Goal: Task Accomplishment & Management: Manage account settings

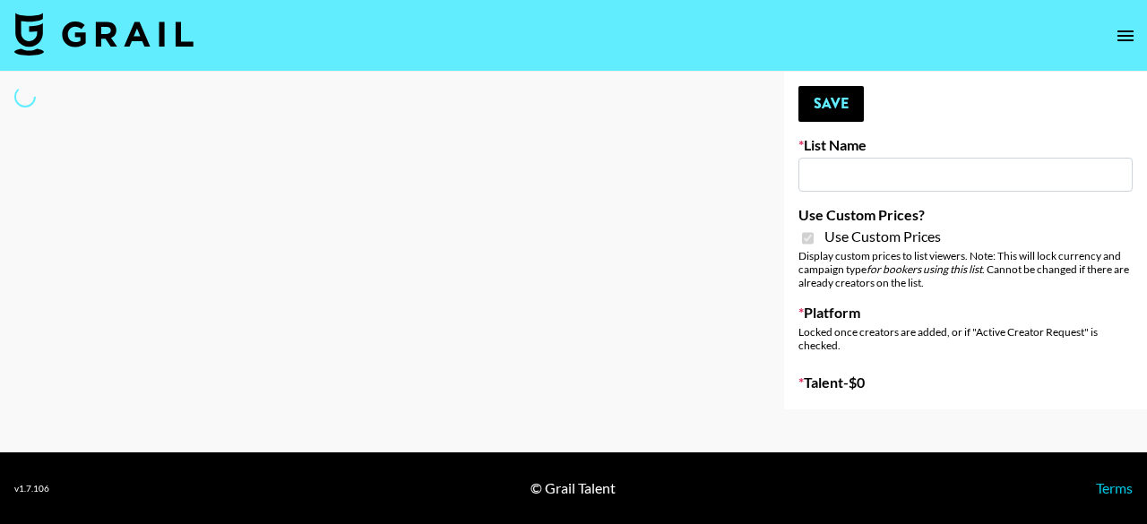
type input "ZENOWELL AI"
checkbox input "true"
select select "Brand"
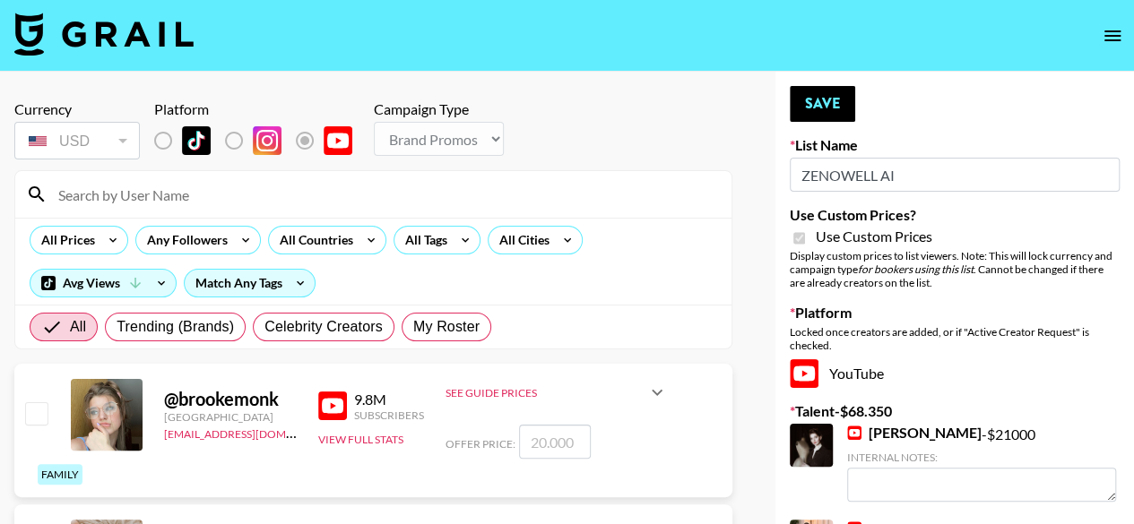
click at [213, 199] on input at bounding box center [384, 194] width 673 height 29
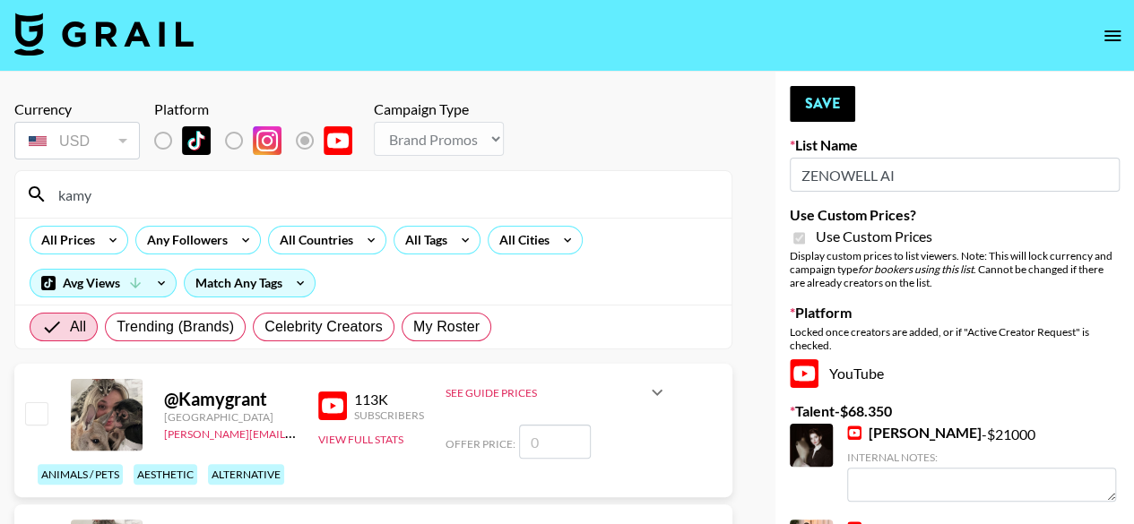
type input "kamy"
click at [41, 417] on input "checkbox" at bounding box center [36, 413] width 22 height 22
click at [35, 418] on input "checkbox" at bounding box center [36, 413] width 22 height 22
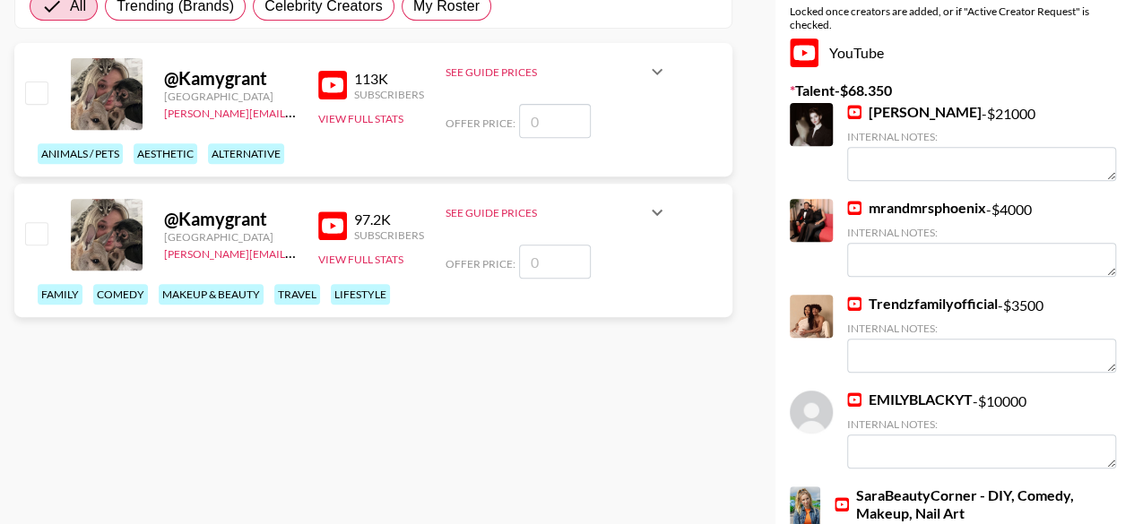
scroll to position [359, 0]
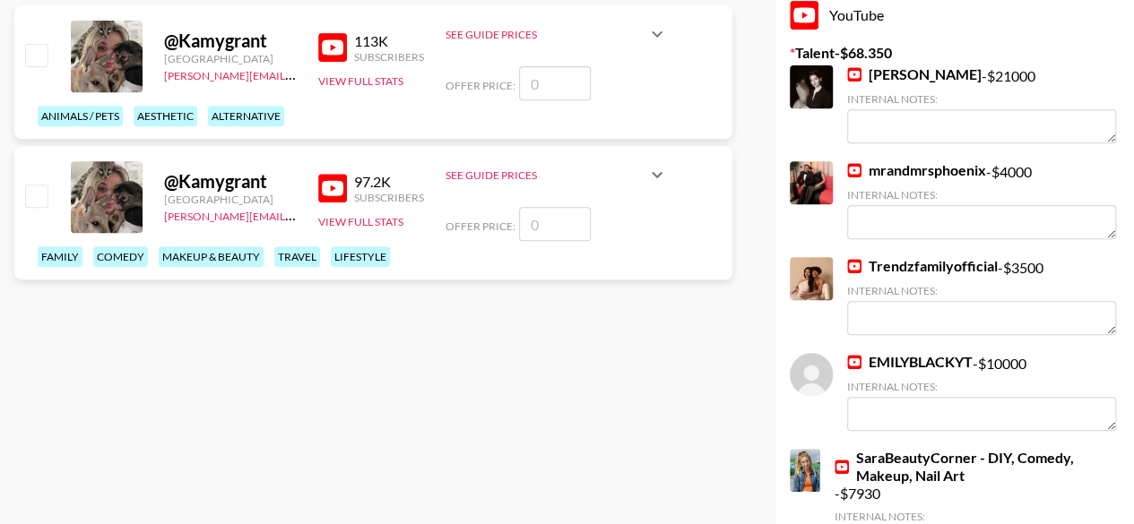
click at [929, 266] on link "Trendzfamilyofficial" at bounding box center [922, 266] width 151 height 18
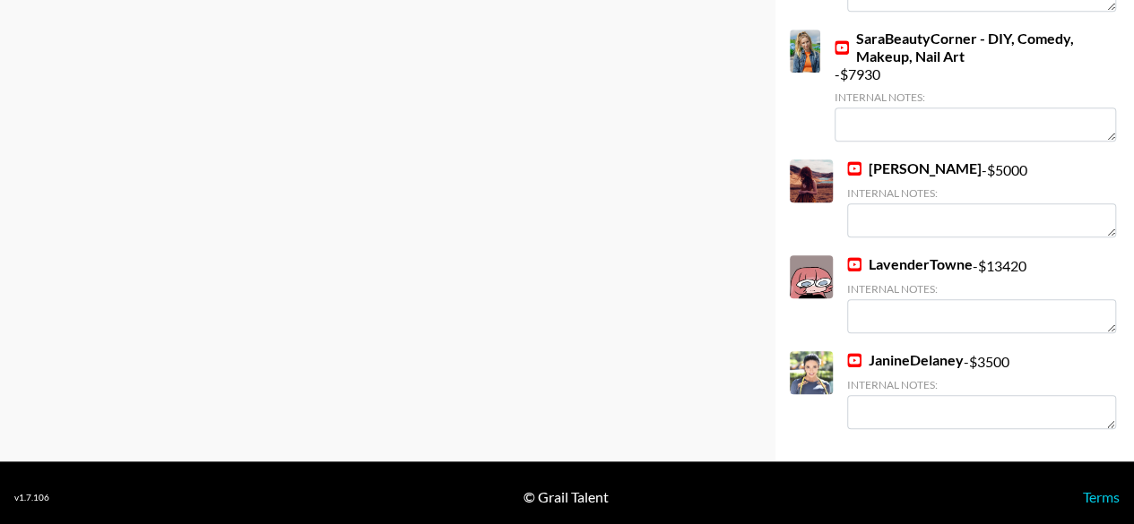
scroll to position [787, 0]
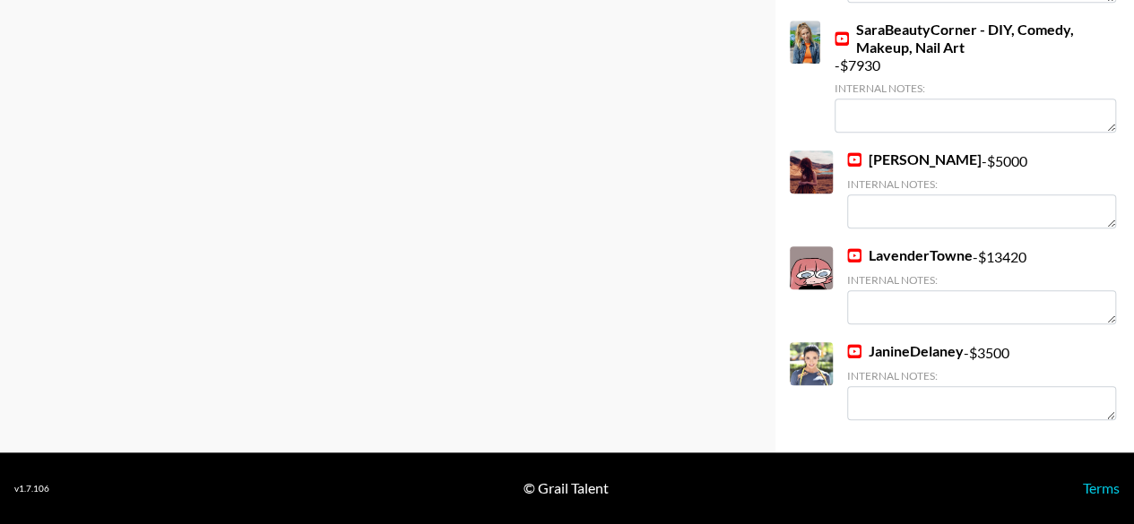
click at [926, 350] on link "JanineDelaney" at bounding box center [905, 351] width 117 height 18
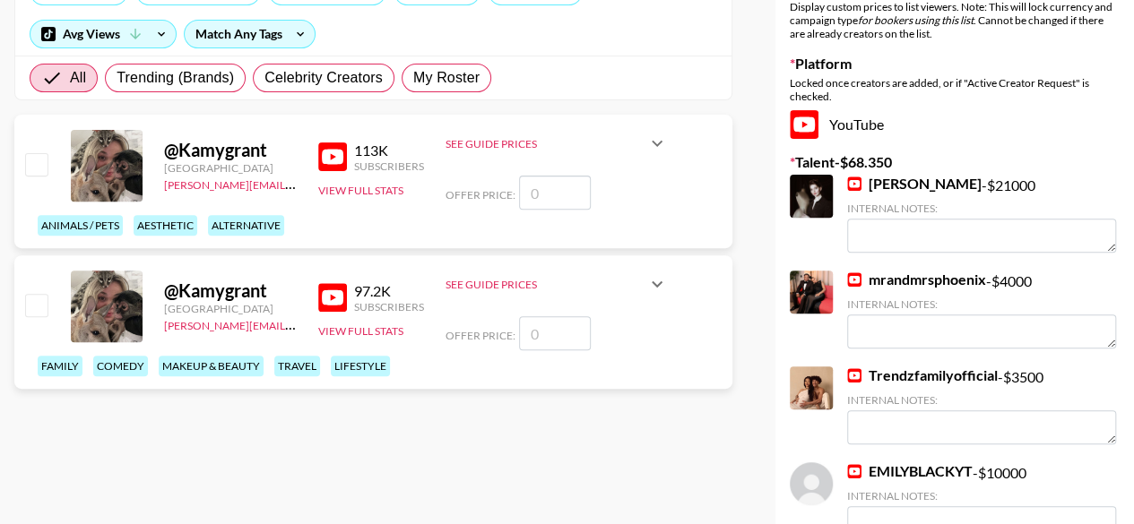
scroll to position [160, 0]
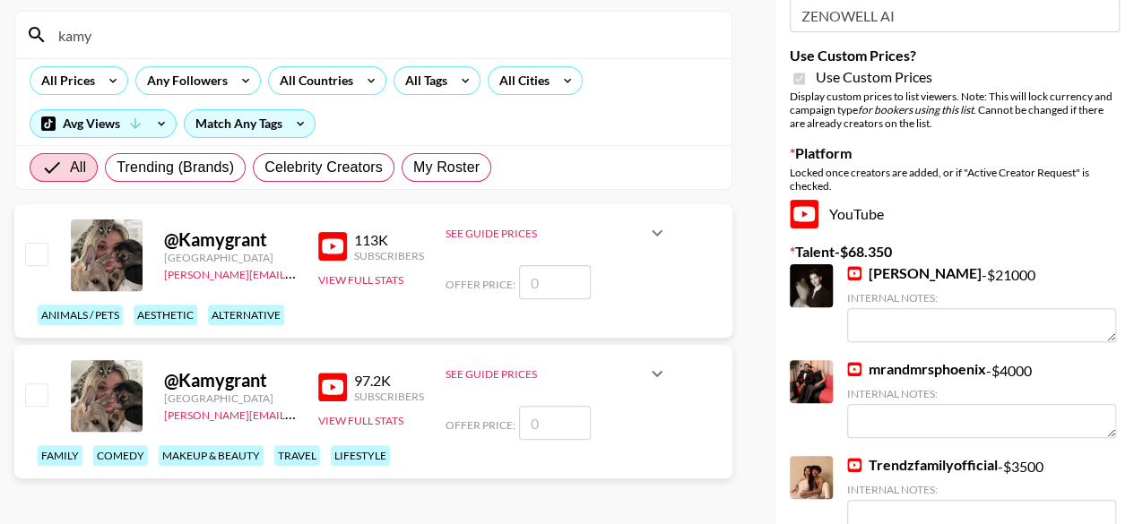
click at [532, 286] on input "number" at bounding box center [555, 282] width 72 height 34
checkbox input "true"
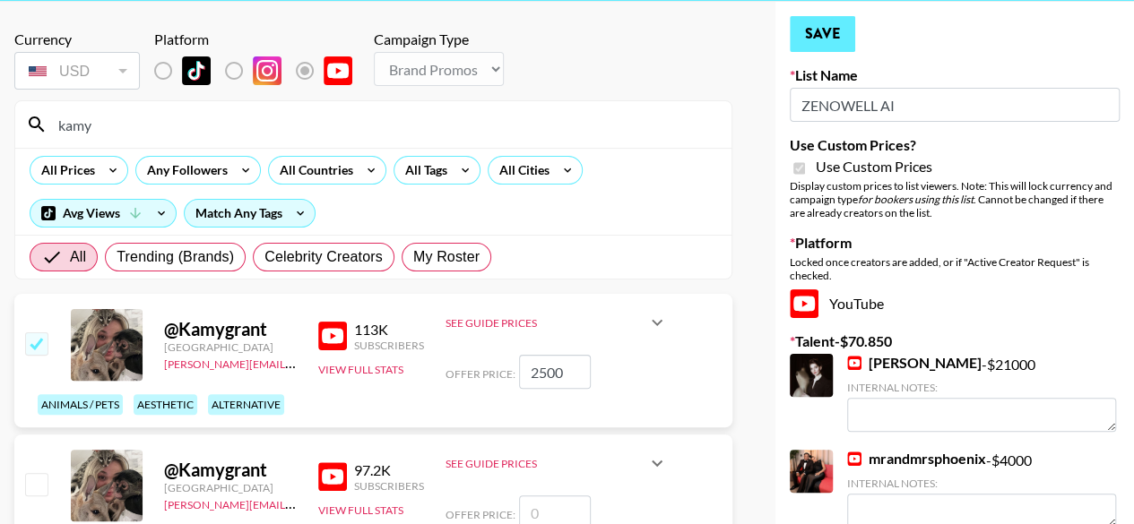
type input "2500"
click at [826, 39] on button "Save" at bounding box center [822, 34] width 65 height 36
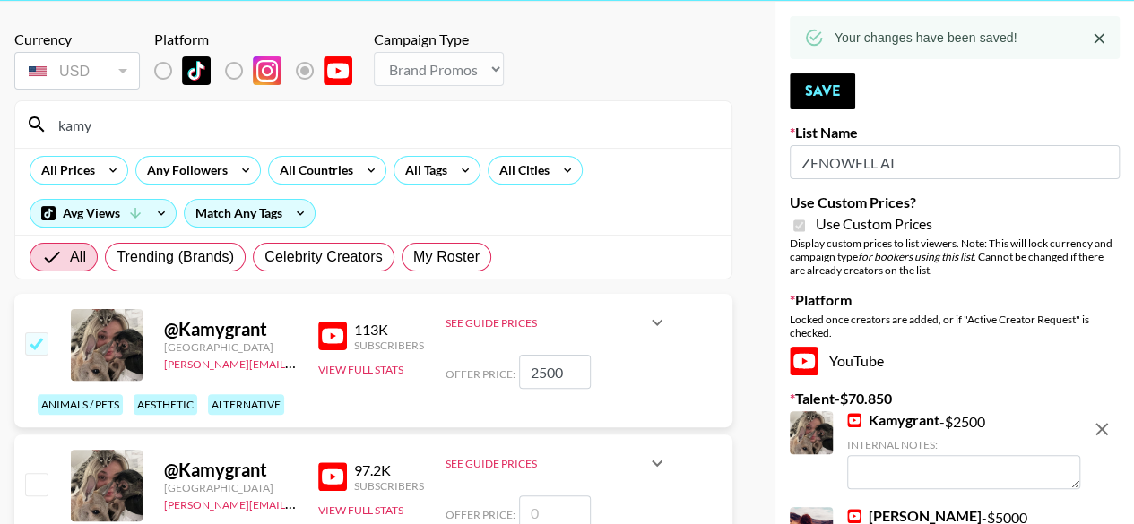
click at [124, 130] on input "kamy" at bounding box center [384, 124] width 673 height 29
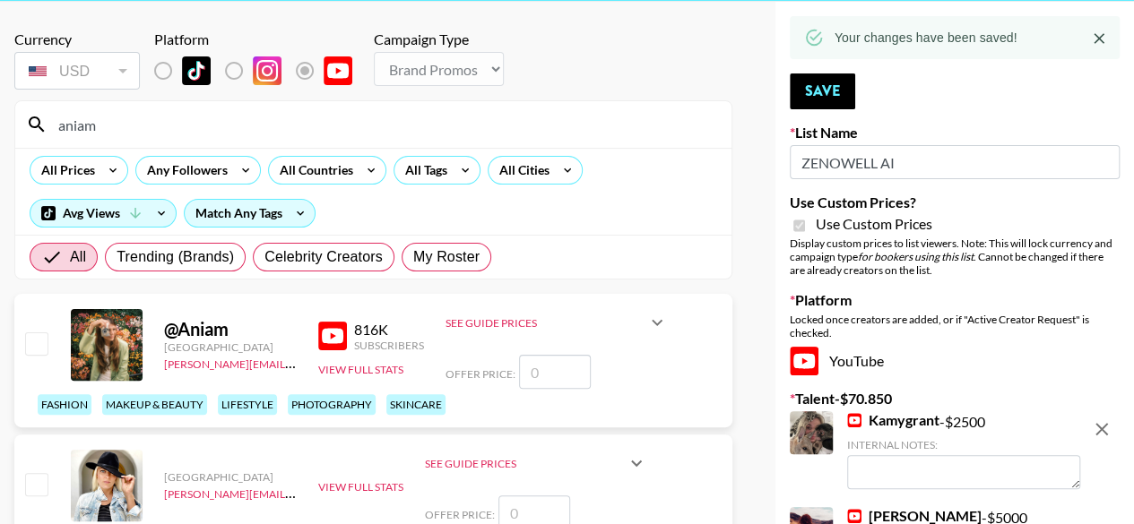
type input "aniam"
click at [540, 376] on input "number" at bounding box center [555, 372] width 72 height 34
checkbox input "true"
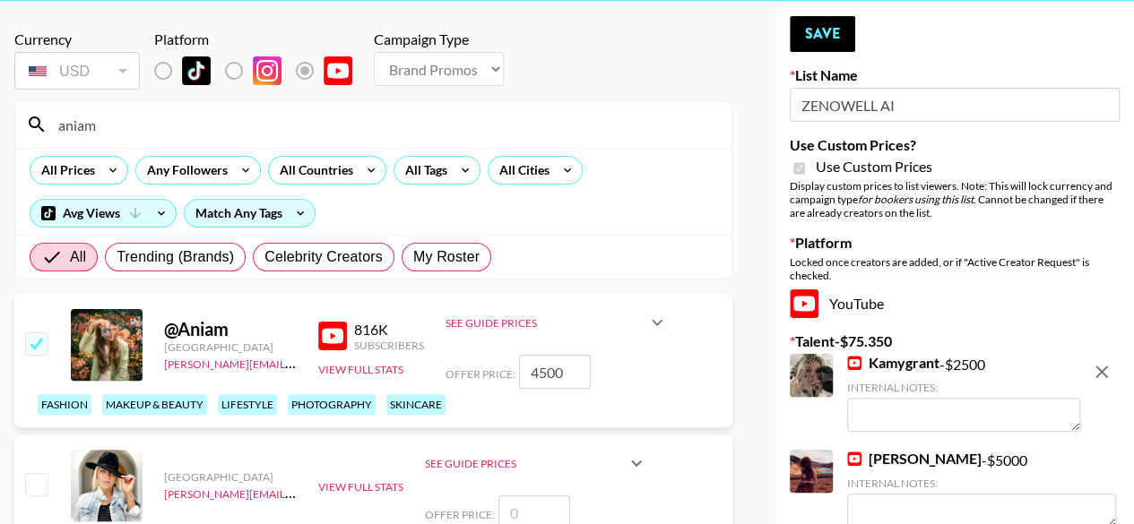
type input "4500"
click at [829, 38] on button "Save" at bounding box center [822, 34] width 65 height 36
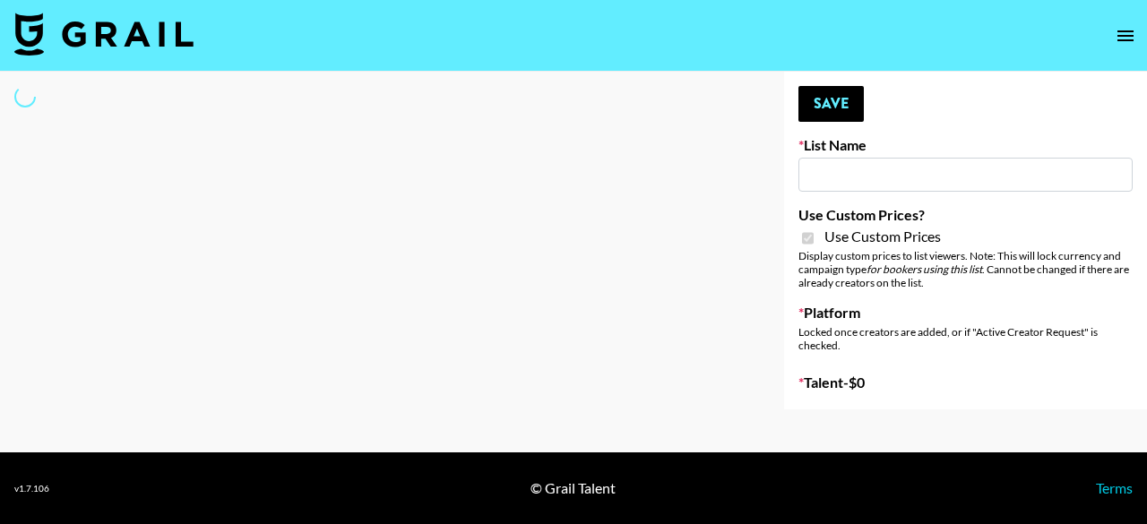
type input "ZENOWELL AI"
checkbox input "true"
select select "Brand"
